Goal: Transaction & Acquisition: Subscribe to service/newsletter

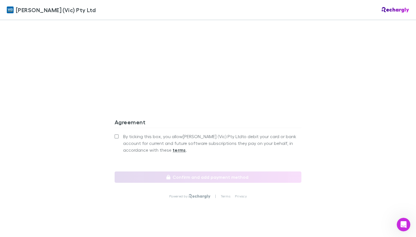
scroll to position [473, 0]
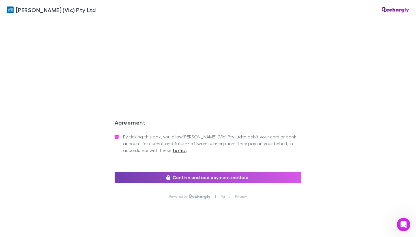
click at [170, 175] on icon "button" at bounding box center [168, 177] width 4 height 5
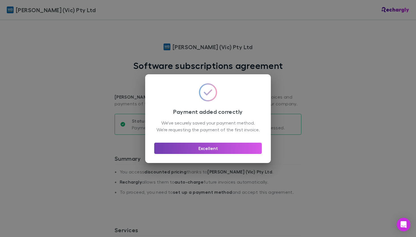
click at [213, 154] on button "Excellent" at bounding box center [208, 148] width 108 height 11
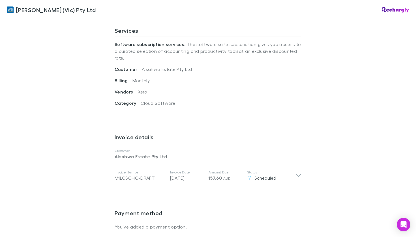
scroll to position [181, 0]
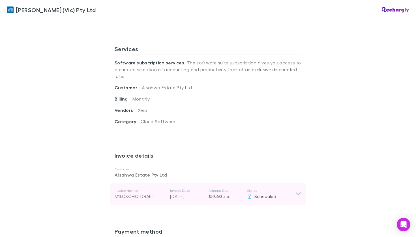
click at [298, 191] on div "Invoice Number M1LCSCHO-DRAFT Invoice Date [DATE] Amount Due 157.60 AUD Status …" at bounding box center [208, 194] width 196 height 23
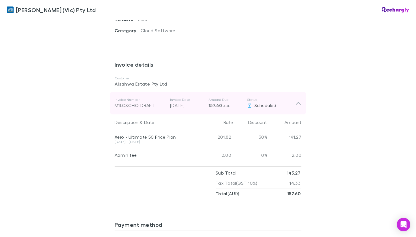
scroll to position [264, 0]
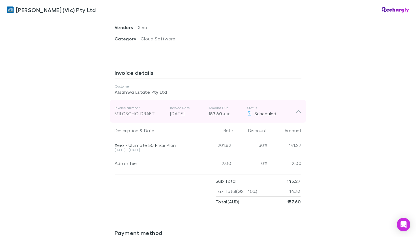
click at [300, 108] on icon at bounding box center [298, 111] width 6 height 7
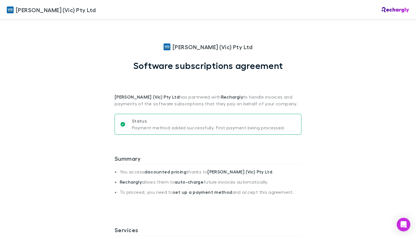
scroll to position [0, 0]
